Goal: Task Accomplishment & Management: Use online tool/utility

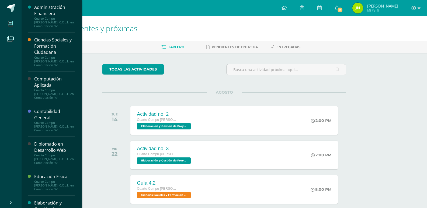
click at [9, 21] on icon at bounding box center [10, 23] width 5 height 5
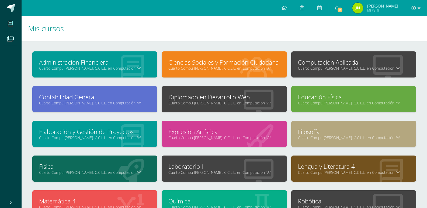
click at [242, 169] on link "Laboratorio I" at bounding box center [224, 166] width 112 height 8
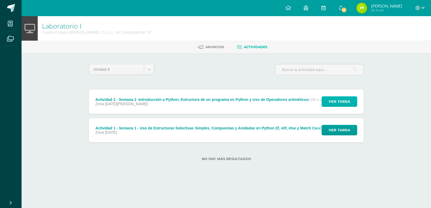
click at [329, 97] on span "Ver tarea" at bounding box center [340, 102] width 22 height 10
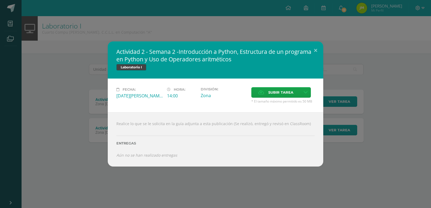
click at [286, 98] on div "Subir tarea" at bounding box center [282, 93] width 63 height 12
click at [317, 53] on button at bounding box center [315, 50] width 15 height 18
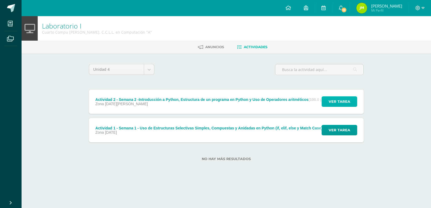
click at [329, 98] on button "Ver tarea" at bounding box center [340, 101] width 36 height 11
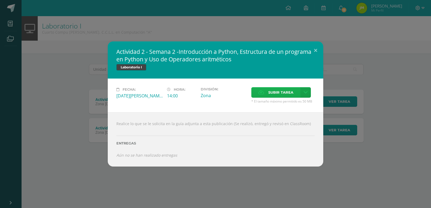
click at [269, 92] on span "Subir tarea" at bounding box center [280, 93] width 25 height 10
click at [0, 0] on input "Subir tarea" at bounding box center [0, 0] width 0 height 0
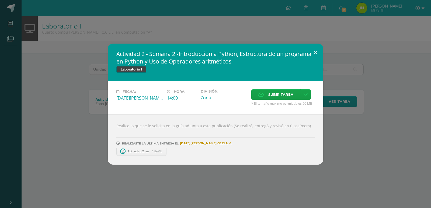
click at [315, 54] on button at bounding box center [315, 53] width 15 height 18
